Goal: Book appointment/travel/reservation

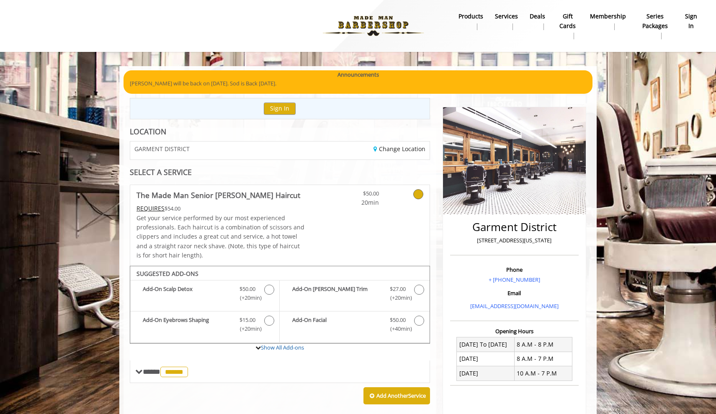
click at [689, 21] on b "sign in" at bounding box center [691, 21] width 14 height 19
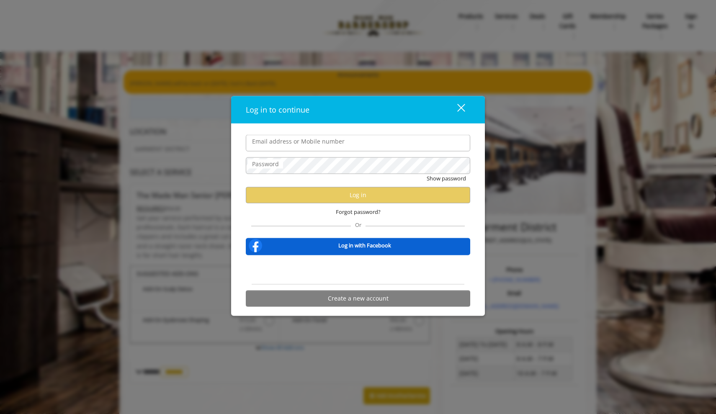
click at [373, 268] on div "Sign in with Google. Opens in new tab" at bounding box center [357, 269] width 77 height 18
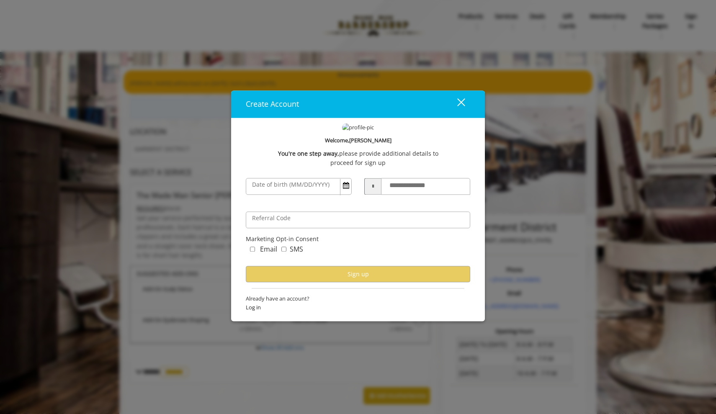
click at [464, 104] on button "close" at bounding box center [456, 103] width 28 height 17
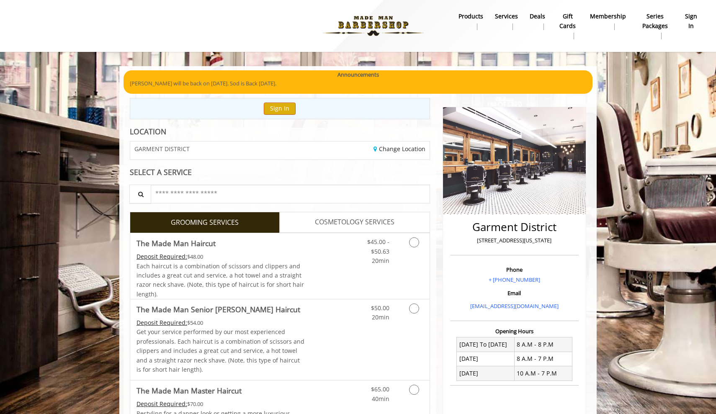
click at [272, 105] on button "Sign In" at bounding box center [280, 109] width 32 height 12
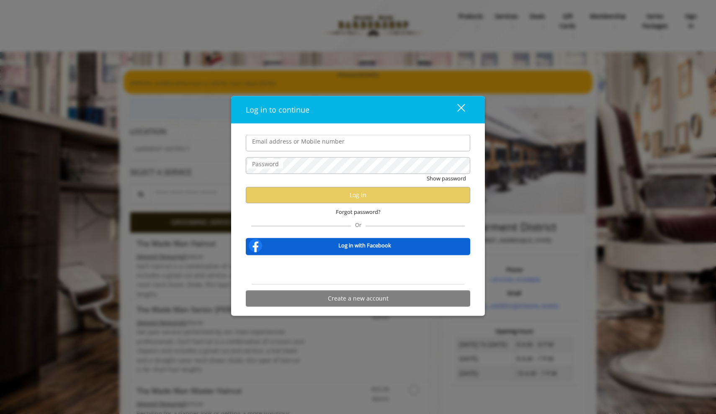
click at [353, 268] on div "Sign in with Google. Opens in new tab" at bounding box center [358, 269] width 84 height 18
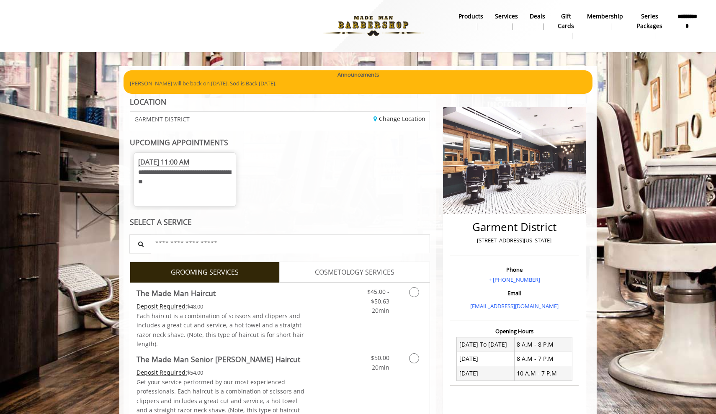
click at [189, 163] on span "Sun, Aug 31 2025 11:00 AM" at bounding box center [163, 162] width 51 height 10
click at [173, 160] on span "Sun, Aug 31 2025 11:00 AM" at bounding box center [163, 162] width 51 height 10
click at [160, 184] on div "**********" at bounding box center [184, 174] width 93 height 35
click at [159, 162] on span "Sun, Aug 31 2025 11:00 AM" at bounding box center [163, 162] width 51 height 10
click at [159, 172] on span "**********" at bounding box center [184, 176] width 93 height 15
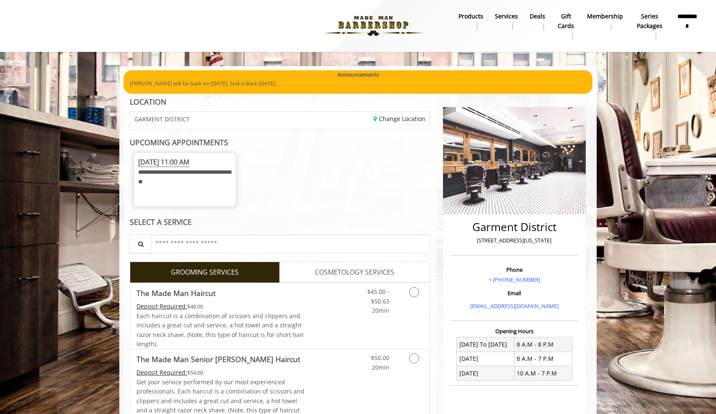
click at [160, 157] on span "Sun, Aug 31 2025 11:00 AM" at bounding box center [163, 162] width 51 height 10
click at [165, 169] on span "**********" at bounding box center [184, 176] width 93 height 15
click at [165, 163] on span "Sun, Aug 31 2025 11:00 AM" at bounding box center [163, 162] width 51 height 10
click at [307, 167] on div "**********" at bounding box center [280, 179] width 300 height 60
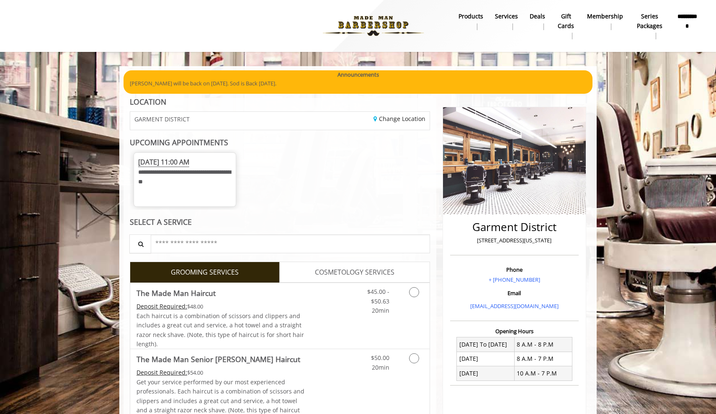
click at [505, 15] on b "Services" at bounding box center [506, 16] width 23 height 9
click at [189, 163] on span "Sun, Aug 31 2025 11:00 AM" at bounding box center [163, 162] width 51 height 10
click at [189, 158] on span "Sun, Aug 31 2025 11:00 AM" at bounding box center [163, 162] width 51 height 10
click at [646, 22] on b "Series packages" at bounding box center [650, 21] width 30 height 19
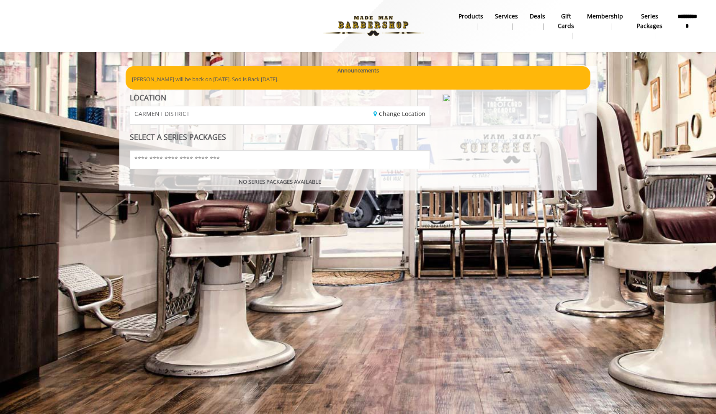
click at [608, 17] on b "Membership" at bounding box center [605, 16] width 36 height 9
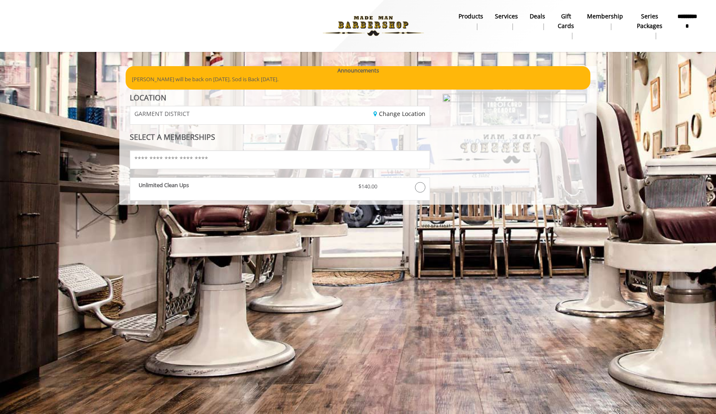
click at [510, 17] on b "Services" at bounding box center [506, 16] width 23 height 9
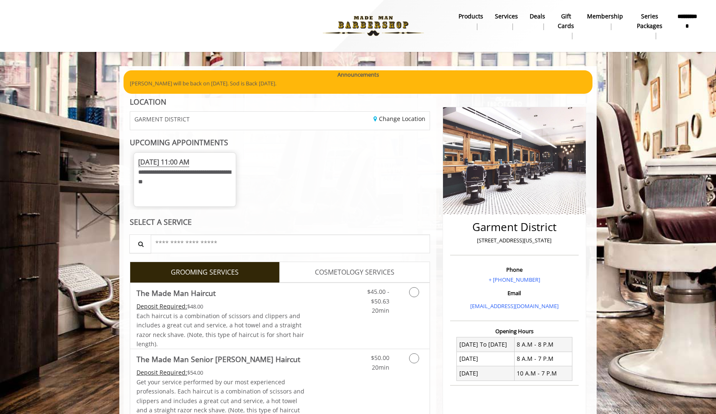
click at [468, 16] on b "products" at bounding box center [470, 16] width 25 height 9
click at [162, 157] on span "Sun, Aug 31 2025 11:00 AM" at bounding box center [163, 162] width 51 height 10
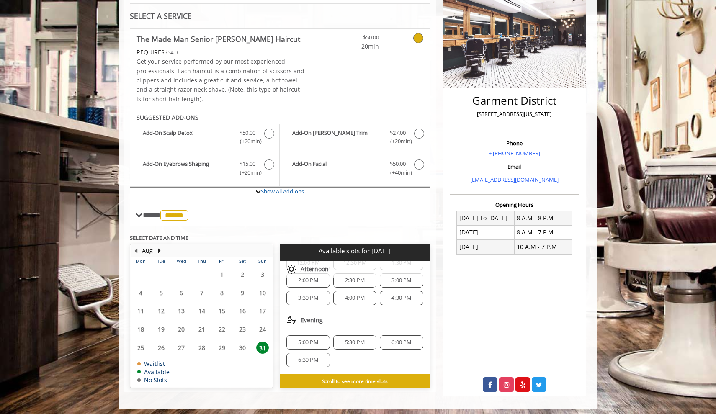
scroll to position [126, 0]
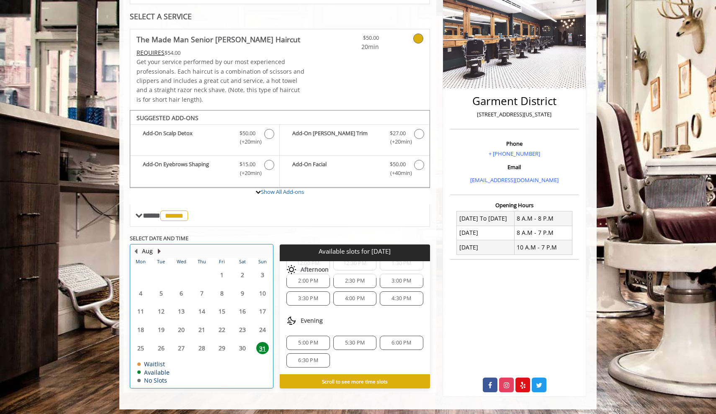
click at [159, 247] on button "Next Month" at bounding box center [159, 251] width 7 height 9
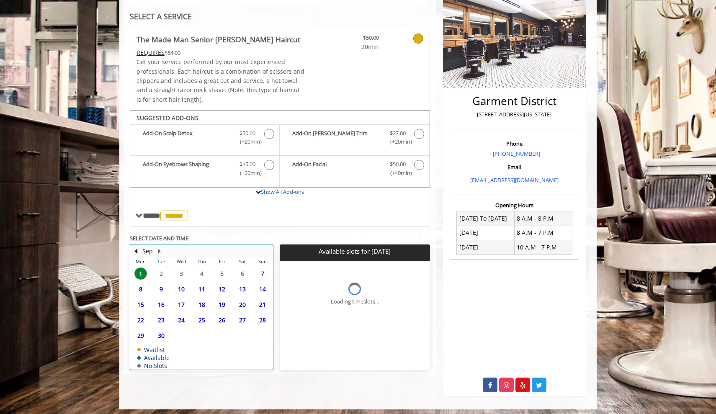
scroll to position [0, 0]
click at [154, 272] on table "Mon Tue Wed Thu Fri Sat Sun 1 2 3 4 5 6 7 8 9 10 11 12 13 14 15 16 17 18 19 20 …" at bounding box center [202, 313] width 142 height 112
click at [141, 247] on div "Sep" at bounding box center [147, 251] width 17 height 11
click at [137, 247] on button "Previous Month" at bounding box center [135, 251] width 7 height 9
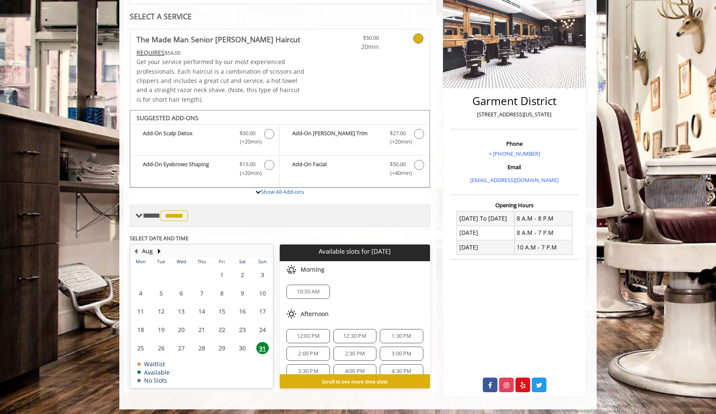
click at [175, 214] on span "******" at bounding box center [174, 216] width 28 height 10
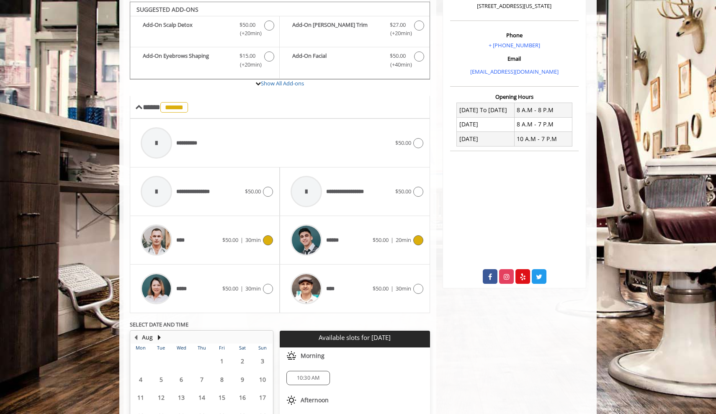
click at [257, 243] on div "**** $50.00 | 30min" at bounding box center [204, 240] width 136 height 40
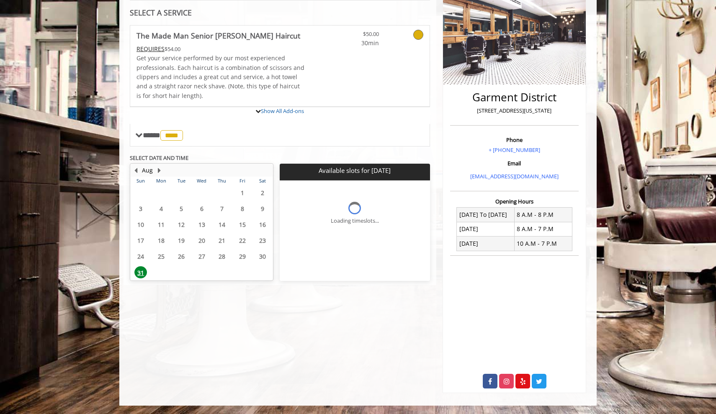
scroll to position [126, 0]
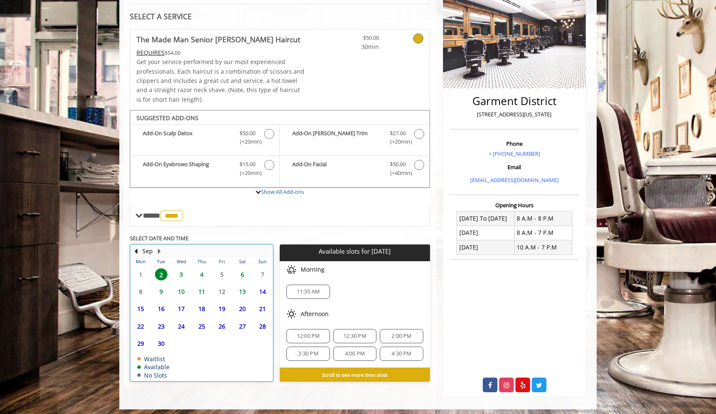
click at [140, 274] on table "Mon Tue Wed Thu Fri Sat Sun 1 2 3 4 5 6 7 8 9 10 11 12 13 14 15 16 17 18 19 20 …" at bounding box center [202, 319] width 142 height 124
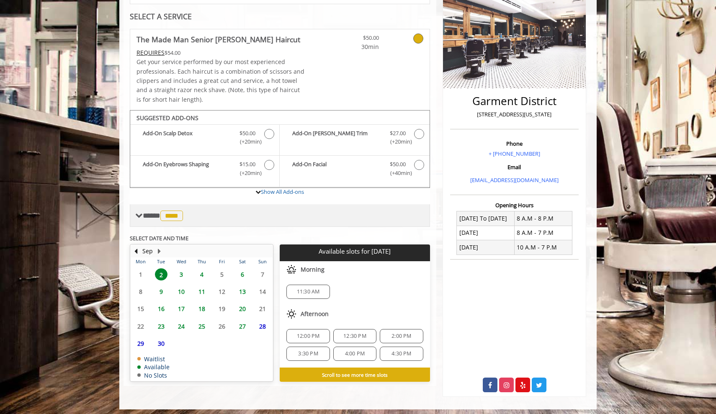
click at [156, 212] on span "**** **** ********" at bounding box center [164, 216] width 42 height 8
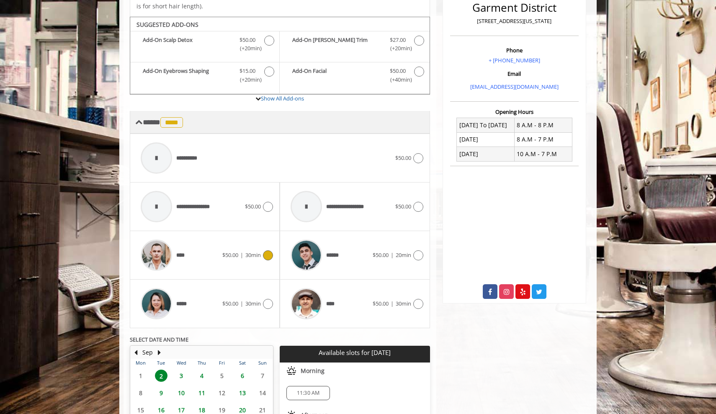
scroll to position [234, 0]
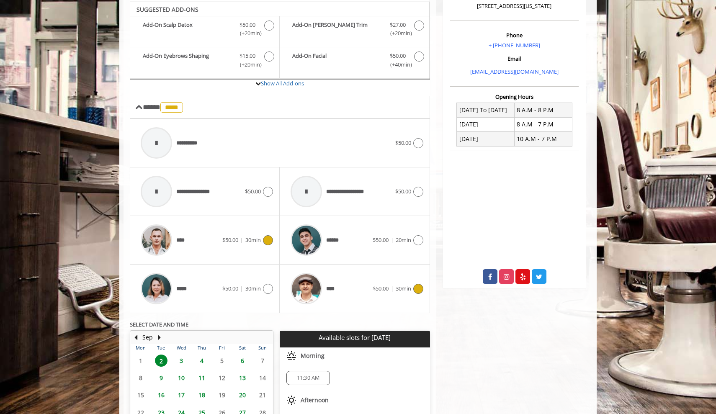
click at [361, 288] on div "****" at bounding box center [329, 289] width 86 height 40
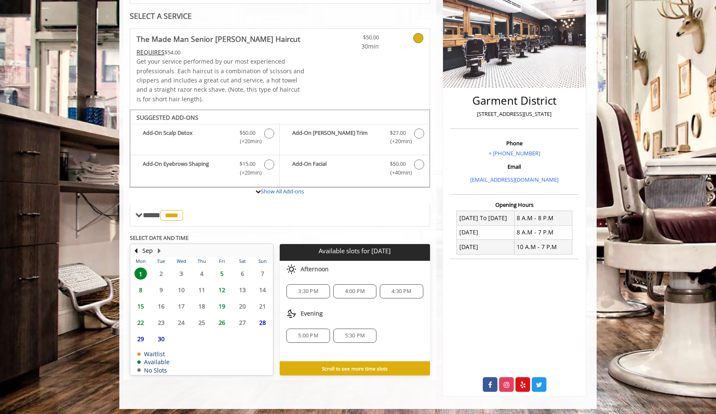
scroll to position [126, 0]
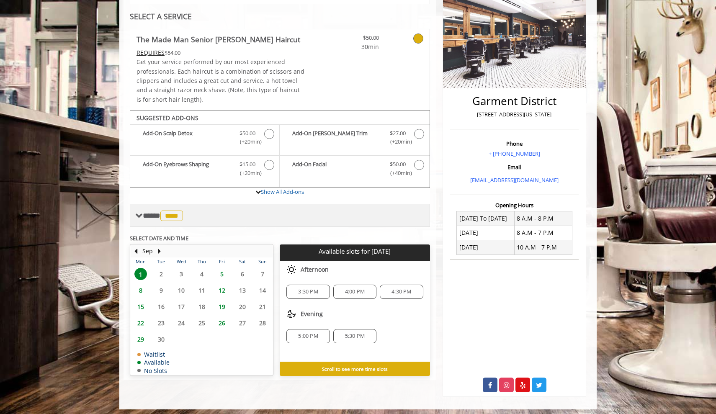
click at [195, 216] on div "**** **** ********" at bounding box center [280, 215] width 300 height 23
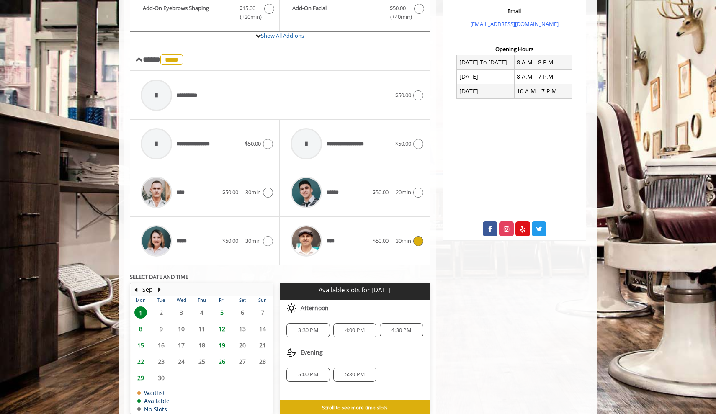
scroll to position [303, 0]
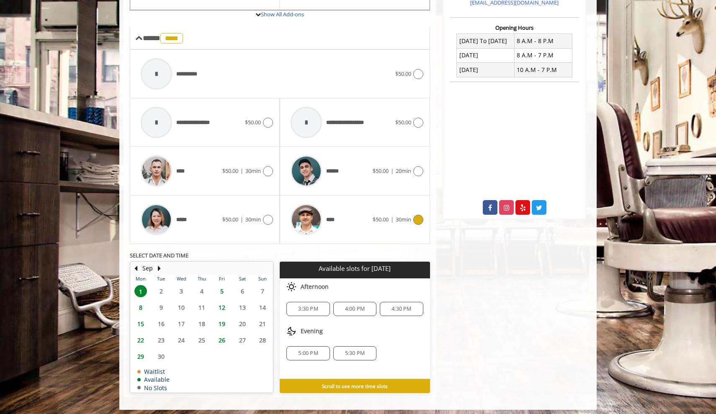
click at [342, 350] on span "5:30 PM" at bounding box center [355, 353] width 36 height 7
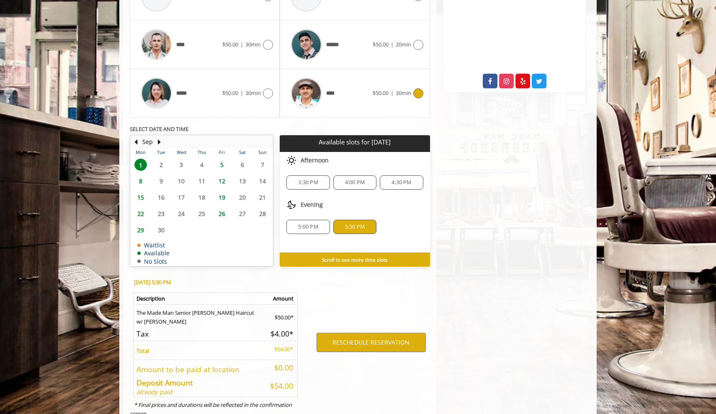
scroll to position [452, 0]
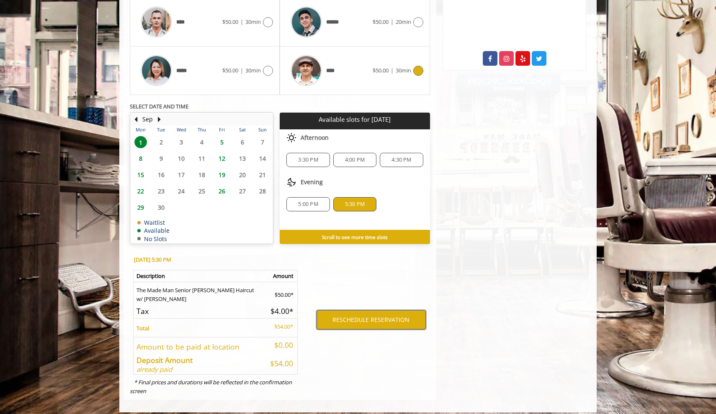
click at [353, 315] on button "RESCHEDULE RESERVATION" at bounding box center [370, 319] width 109 height 19
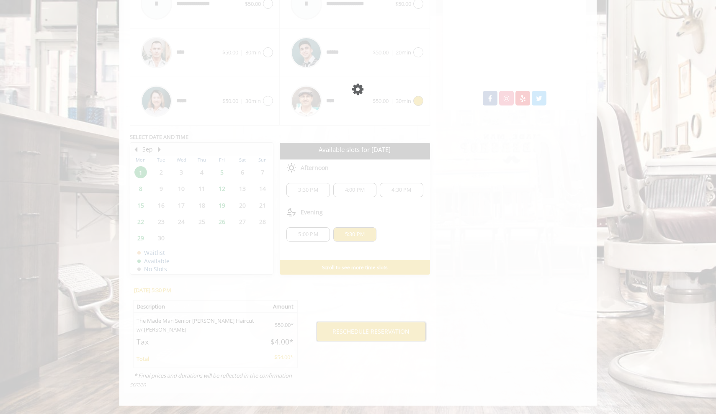
scroll to position [406, 0]
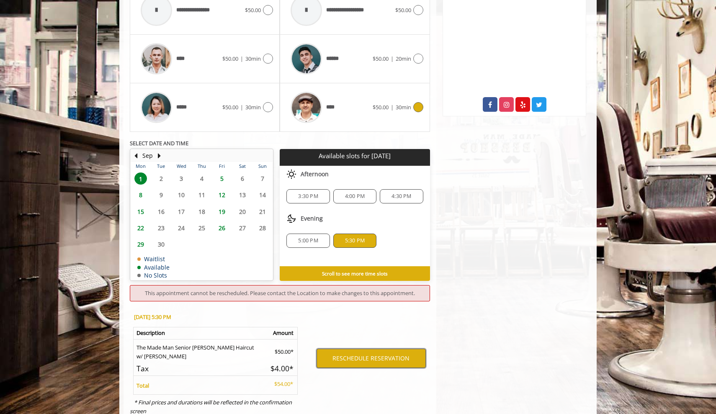
click at [353, 349] on button "RESCHEDULE RESERVATION" at bounding box center [370, 358] width 109 height 19
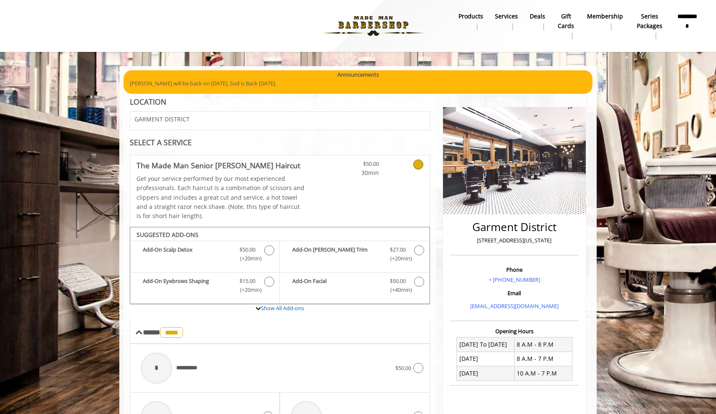
scroll to position [0, 0]
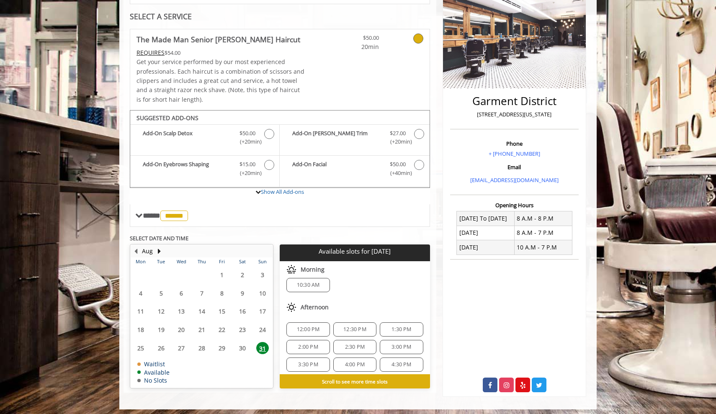
scroll to position [7, 0]
click at [315, 326] on span "12:00 PM" at bounding box center [308, 329] width 23 height 7
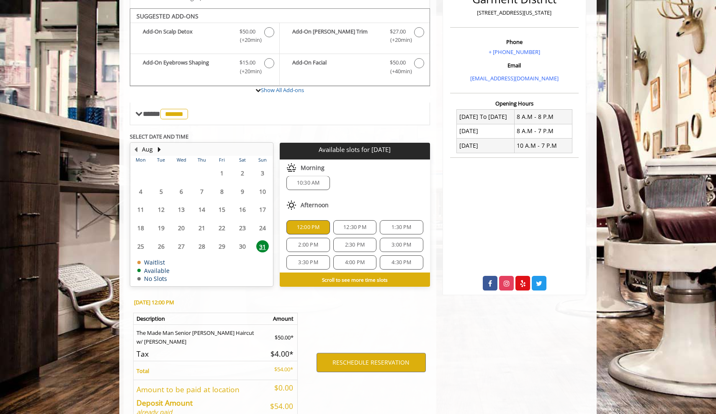
scroll to position [270, 0]
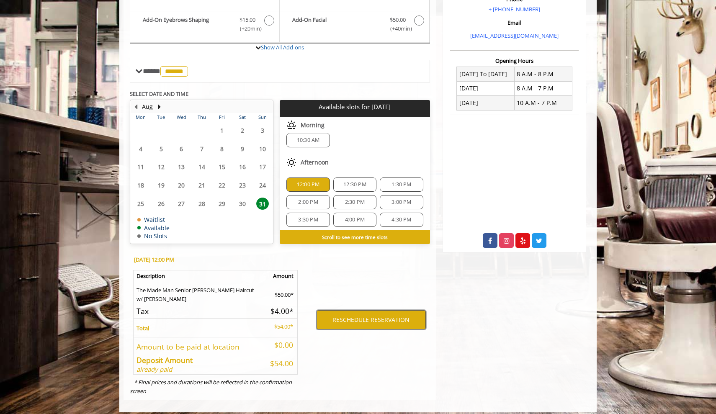
click at [368, 315] on button "RESCHEDULE RESERVATION" at bounding box center [370, 319] width 109 height 19
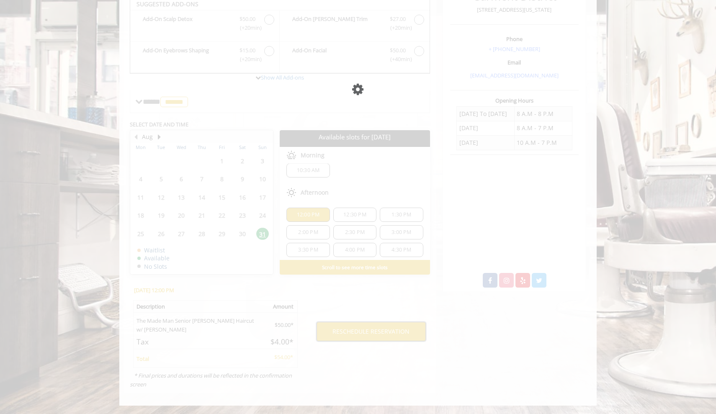
scroll to position [224, 0]
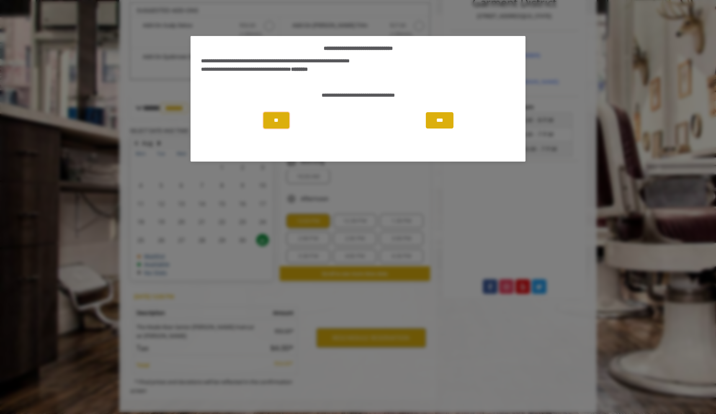
click at [278, 123] on button "**" at bounding box center [276, 120] width 26 height 16
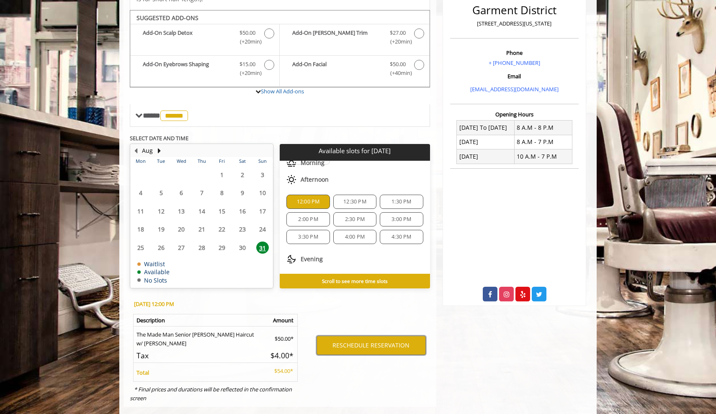
scroll to position [34, 0]
click at [391, 198] on span "1:30 PM" at bounding box center [401, 201] width 20 height 7
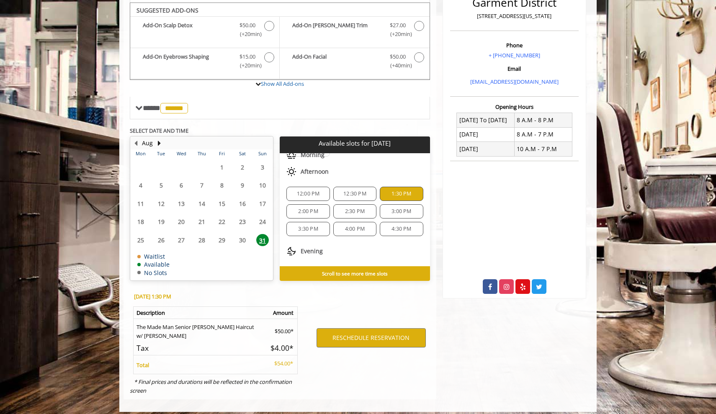
click at [343, 190] on span "12:30 PM" at bounding box center [354, 193] width 23 height 7
click at [370, 334] on button "RESCHEDULE RESERVATION" at bounding box center [370, 337] width 109 height 19
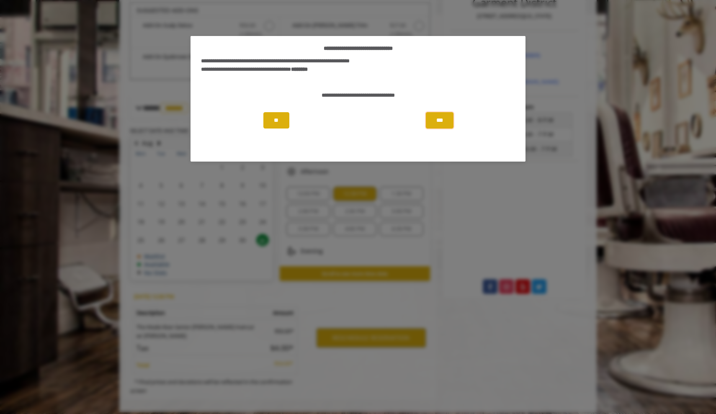
click at [436, 120] on button "***" at bounding box center [440, 120] width 28 height 16
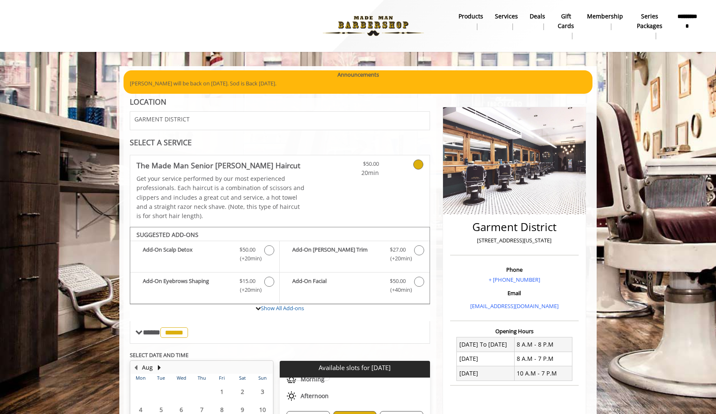
scroll to position [0, 0]
